Goal: Information Seeking & Learning: Check status

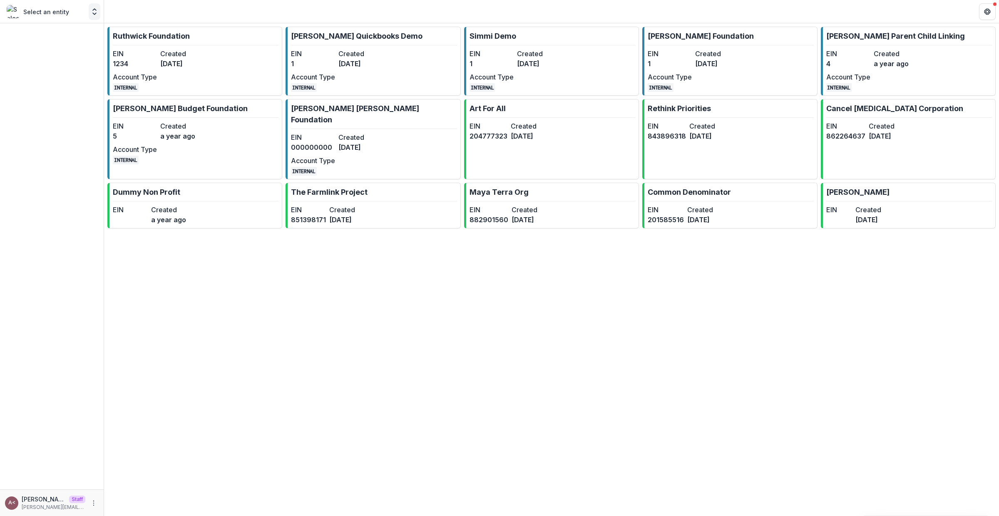
click at [97, 9] on icon "Open entity switcher" at bounding box center [94, 11] width 8 height 8
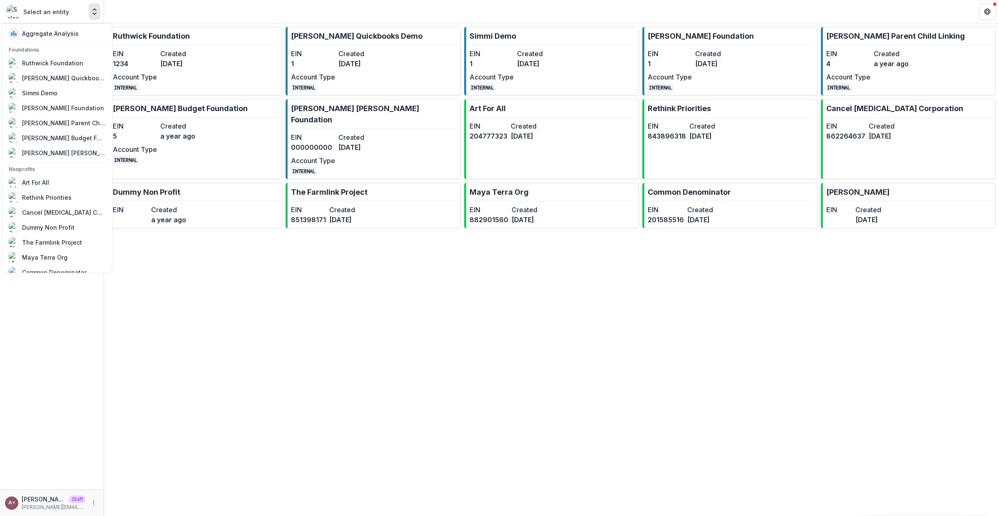
click at [97, 8] on icon "Open entity switcher" at bounding box center [94, 11] width 8 height 8
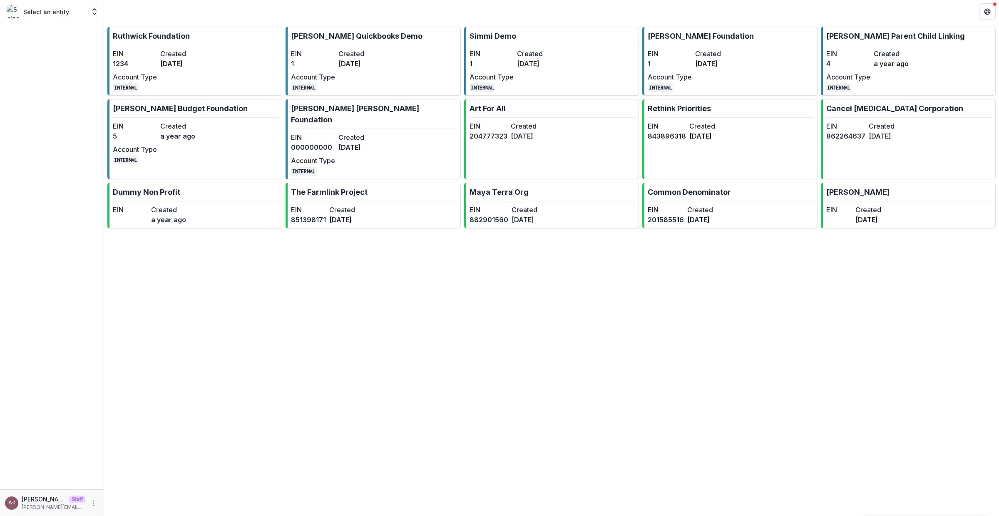
click at [256, 7] on header at bounding box center [551, 11] width 895 height 23
click at [96, 11] on icon "Open entity switcher" at bounding box center [94, 11] width 8 height 8
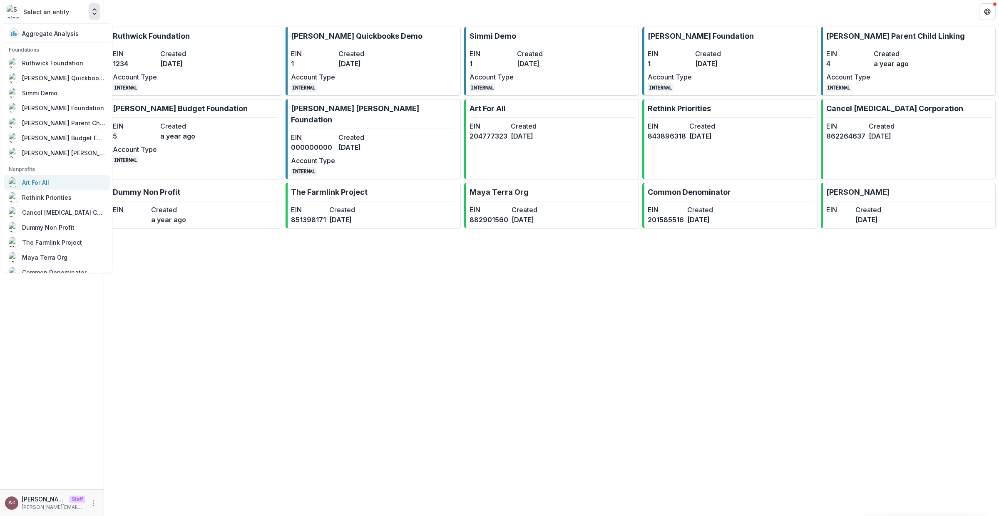
click at [69, 177] on div "Art For All" at bounding box center [57, 182] width 97 height 10
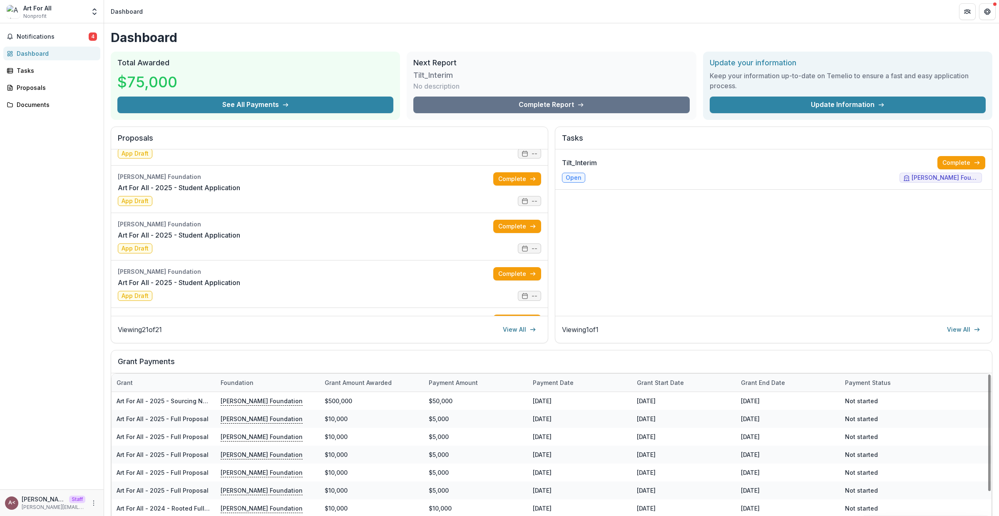
click at [385, 347] on div "Dashboard Total Awarded $75,000 See All Payments Next Report Tilt_Interim No de…" at bounding box center [551, 296] width 895 height 547
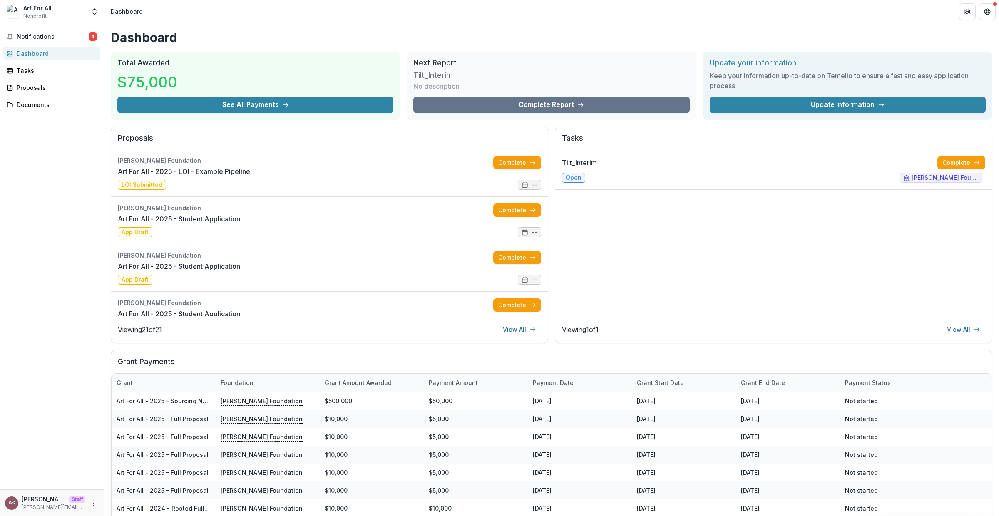
click at [391, 37] on h1 "Dashboard" at bounding box center [551, 37] width 881 height 15
click at [305, 44] on h1 "Dashboard" at bounding box center [551, 37] width 881 height 15
click at [105, 24] on div "Dashboard Total Awarded $75,000 See All Payments Next Report Tilt_Interim No de…" at bounding box center [551, 296] width 895 height 547
click at [236, 55] on div "Total Awarded $75,000 See All Payments" at bounding box center [255, 86] width 289 height 68
click at [92, 8] on icon "Open entity switcher" at bounding box center [94, 11] width 8 height 8
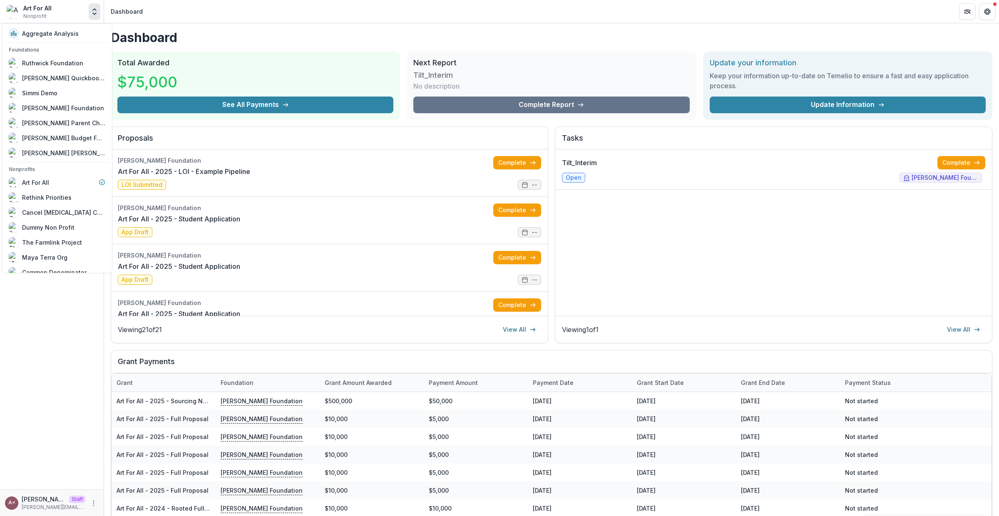
click at [92, 7] on icon "Open entity switcher" at bounding box center [94, 11] width 8 height 8
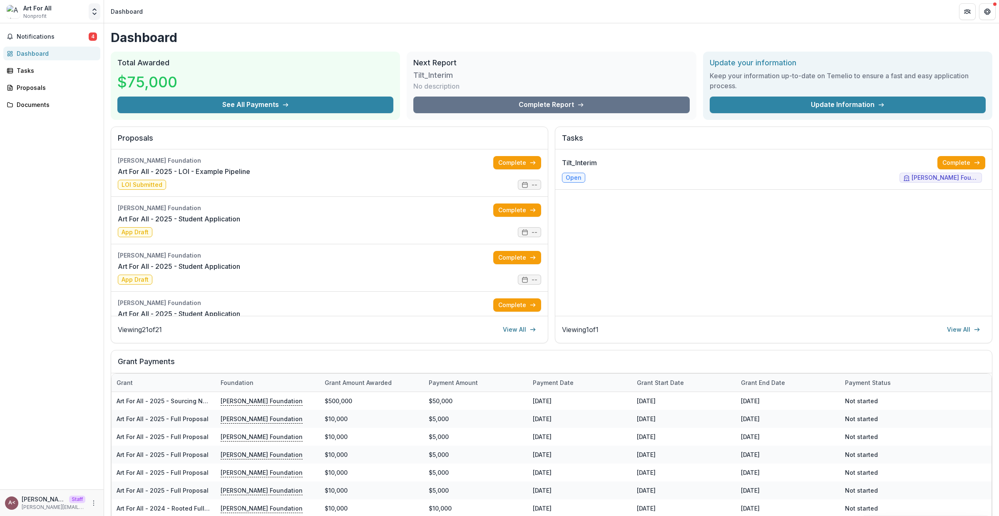
click at [92, 7] on icon "Open entity switcher" at bounding box center [94, 11] width 8 height 8
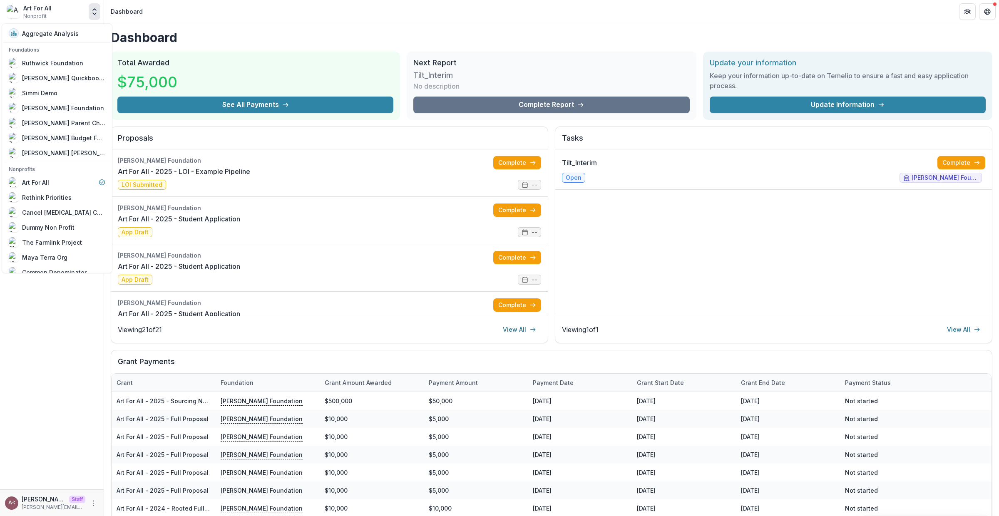
click at [187, 32] on h1 "Dashboard" at bounding box center [551, 37] width 881 height 15
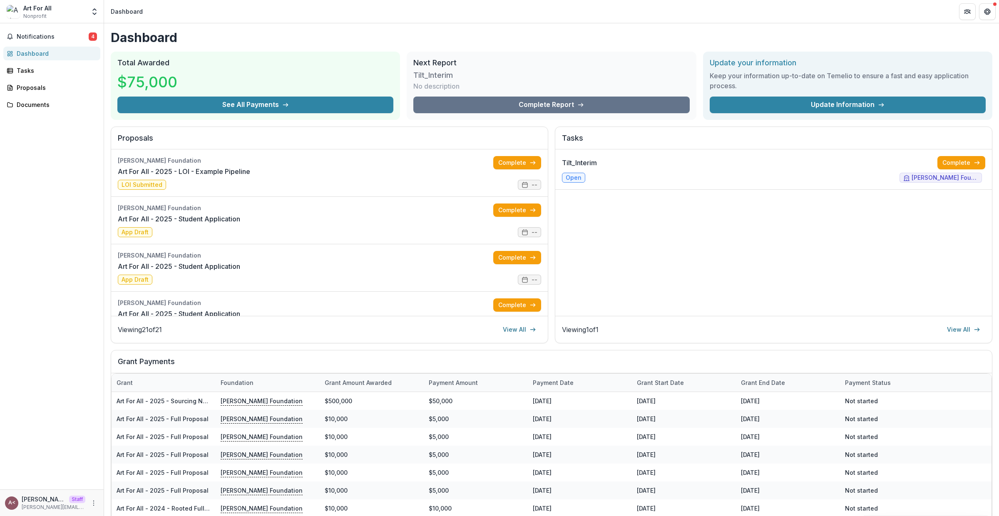
click at [187, 32] on h1 "Dashboard" at bounding box center [551, 37] width 881 height 15
click at [147, 37] on h1 "Dashboard" at bounding box center [551, 37] width 881 height 15
click at [212, 37] on h1 "Dashboard" at bounding box center [551, 37] width 881 height 15
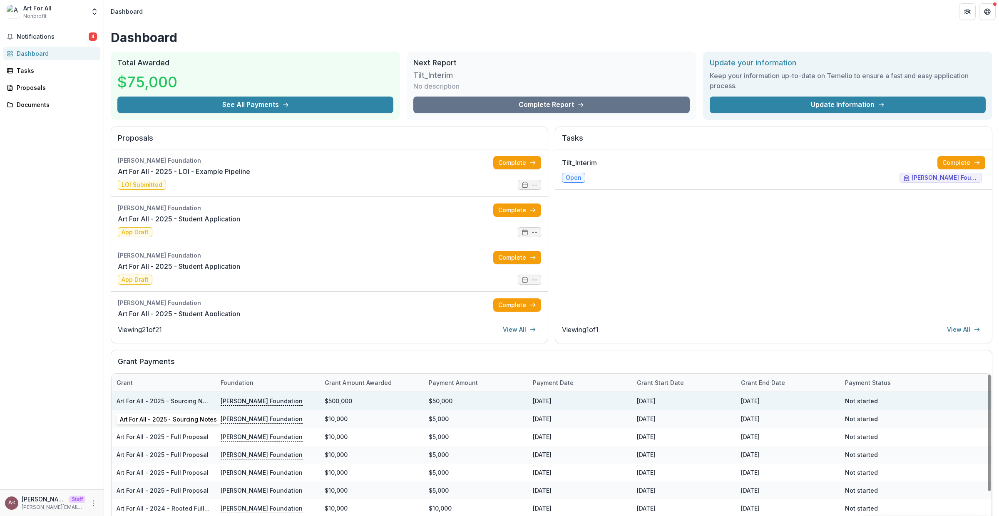
click at [183, 400] on link "Art For All - 2025 - Sourcing Notes" at bounding box center [166, 400] width 99 height 7
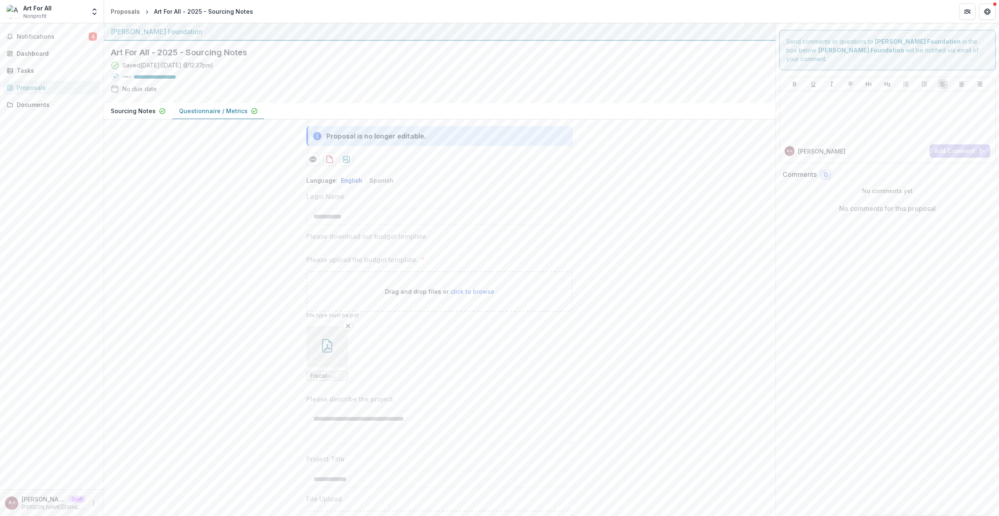
click at [136, 109] on p "Sourcing Notes" at bounding box center [133, 111] width 45 height 9
click at [243, 115] on button "Questionnaire / Metrics" at bounding box center [218, 111] width 92 height 16
click at [113, 114] on p "Sourcing Notes" at bounding box center [133, 111] width 45 height 9
click at [228, 103] on button "Questionnaire / Metrics" at bounding box center [218, 111] width 92 height 16
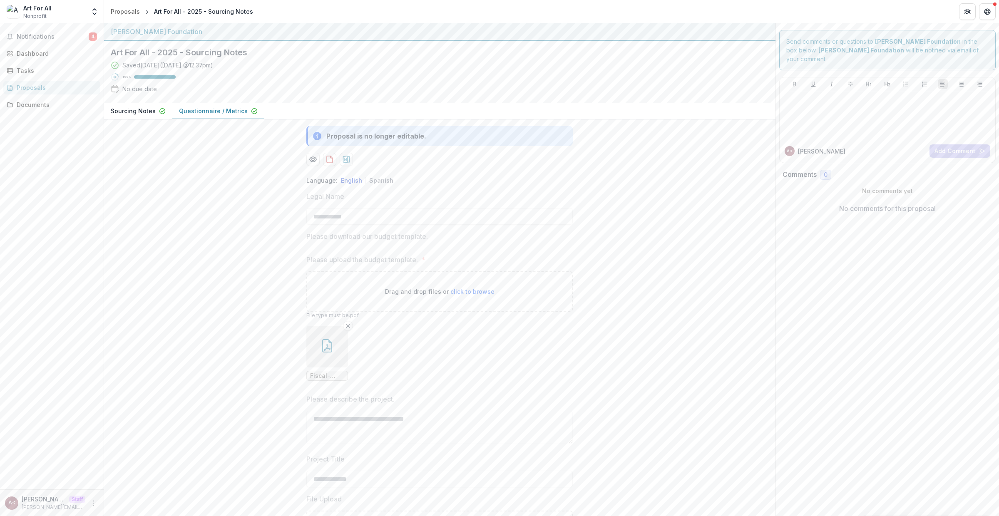
click at [382, 177] on button "Spanish" at bounding box center [381, 180] width 24 height 7
click at [145, 103] on button "Sourcing Notes" at bounding box center [138, 111] width 68 height 16
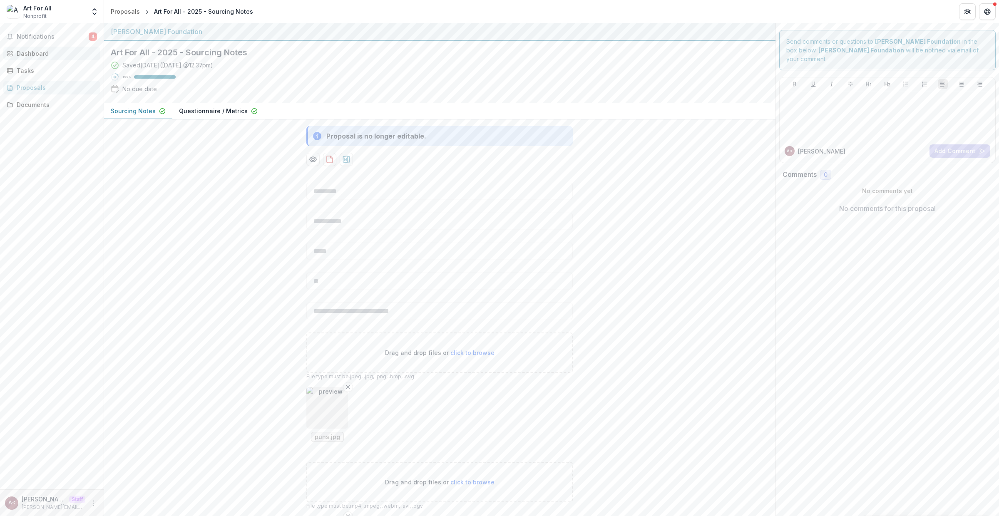
click at [55, 53] on div "Dashboard" at bounding box center [55, 53] width 77 height 9
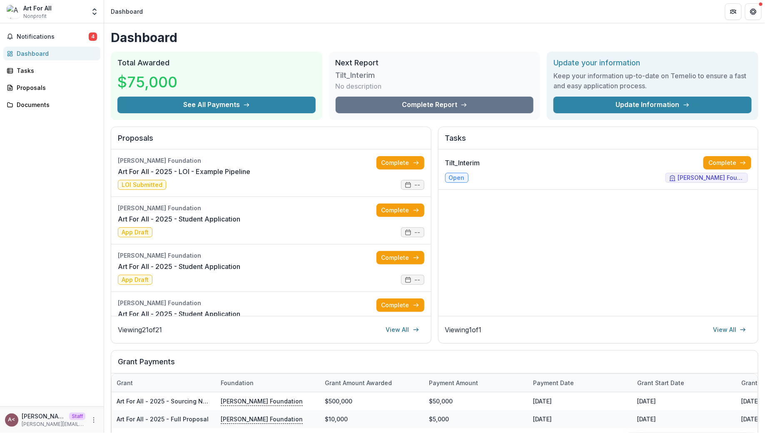
click at [357, 61] on h2 "Next Report" at bounding box center [434, 62] width 198 height 9
click at [419, 61] on h2 "Next Report" at bounding box center [434, 62] width 198 height 9
click at [360, 71] on h3 "Tilt_Interim" at bounding box center [366, 75] width 62 height 9
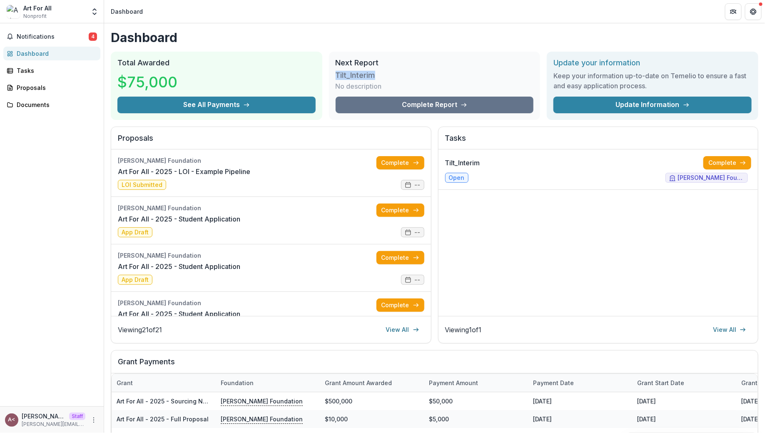
click at [360, 71] on h3 "Tilt_Interim" at bounding box center [366, 75] width 62 height 9
click at [441, 71] on div "Tilt_Interim No description" at bounding box center [434, 81] width 198 height 29
click at [365, 64] on h2 "Next Report" at bounding box center [434, 62] width 198 height 9
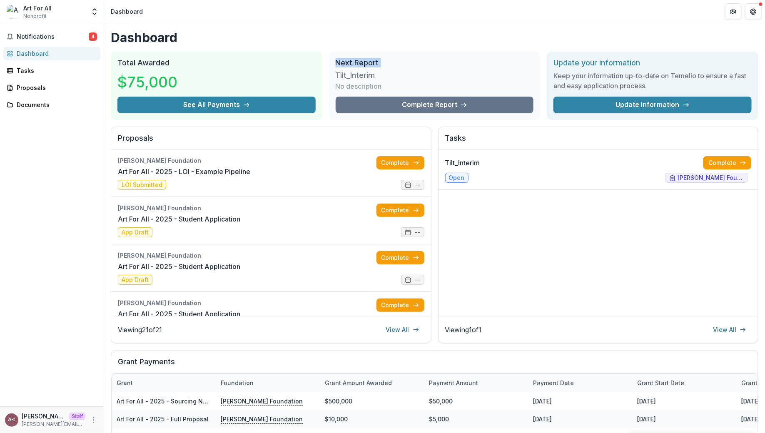
click at [365, 64] on h2 "Next Report" at bounding box center [434, 62] width 198 height 9
click at [432, 64] on h2 "Next Report" at bounding box center [434, 62] width 198 height 9
click at [154, 56] on div "Total Awarded $75,000 See All Payments" at bounding box center [216, 86] width 211 height 68
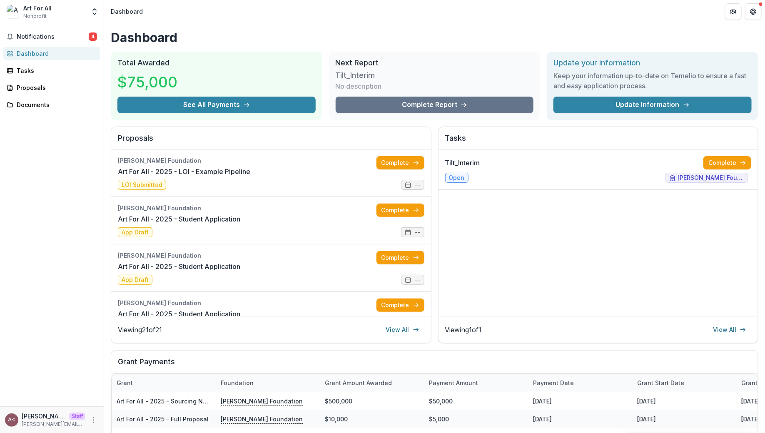
click at [223, 56] on div "Total Awarded $75,000 See All Payments" at bounding box center [216, 86] width 211 height 68
